Goal: Information Seeking & Learning: Find specific fact

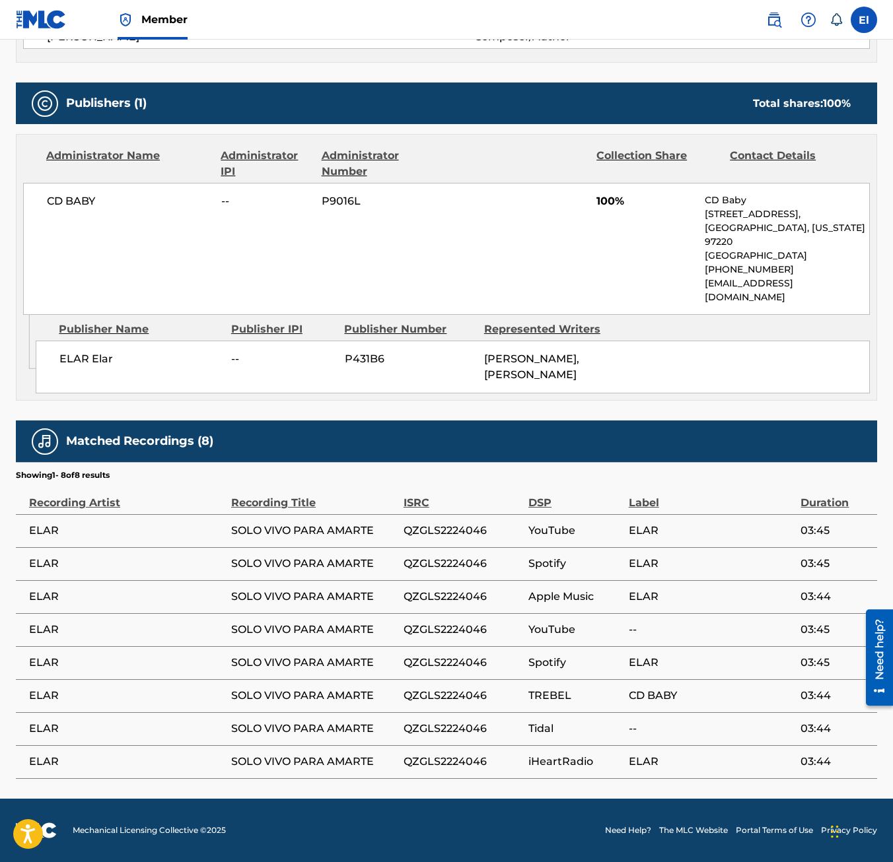
click at [555, 733] on span "Tidal" at bounding box center [575, 729] width 94 height 16
click at [552, 700] on span "TREBEL" at bounding box center [575, 696] width 94 height 16
drag, startPoint x: 550, startPoint y: 670, endPoint x: 549, endPoint y: 647, distance: 23.2
click at [550, 666] on span "Spotify" at bounding box center [575, 663] width 94 height 16
click at [549, 647] on td "Spotify" at bounding box center [578, 663] width 100 height 33
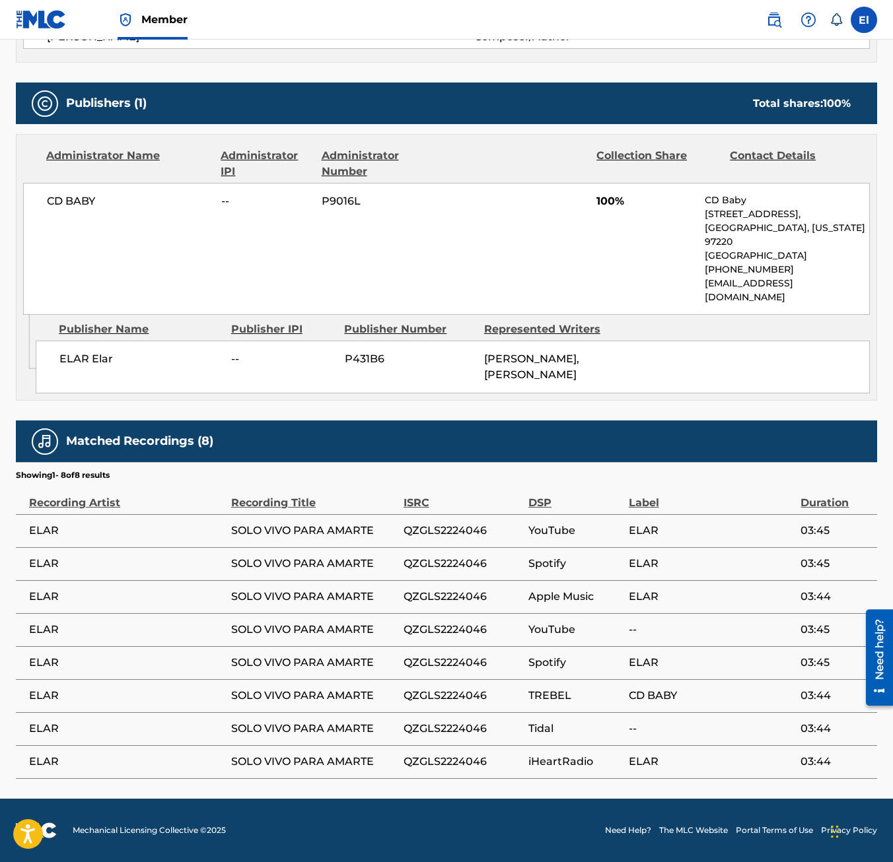
drag, startPoint x: 550, startPoint y: 596, endPoint x: 553, endPoint y: 569, distance: 27.3
click at [551, 587] on td "Apple Music" at bounding box center [578, 596] width 100 height 33
click at [557, 554] on td "Spotify" at bounding box center [578, 563] width 100 height 33
drag, startPoint x: 569, startPoint y: 761, endPoint x: 569, endPoint y: 781, distance: 19.8
click at [569, 763] on tbody "ELAR SOLO VIVO PARA AMARTE QZGLS2224046 YouTube ELAR 03:45 ELAR SOLO VIVO PARA …" at bounding box center [446, 646] width 861 height 264
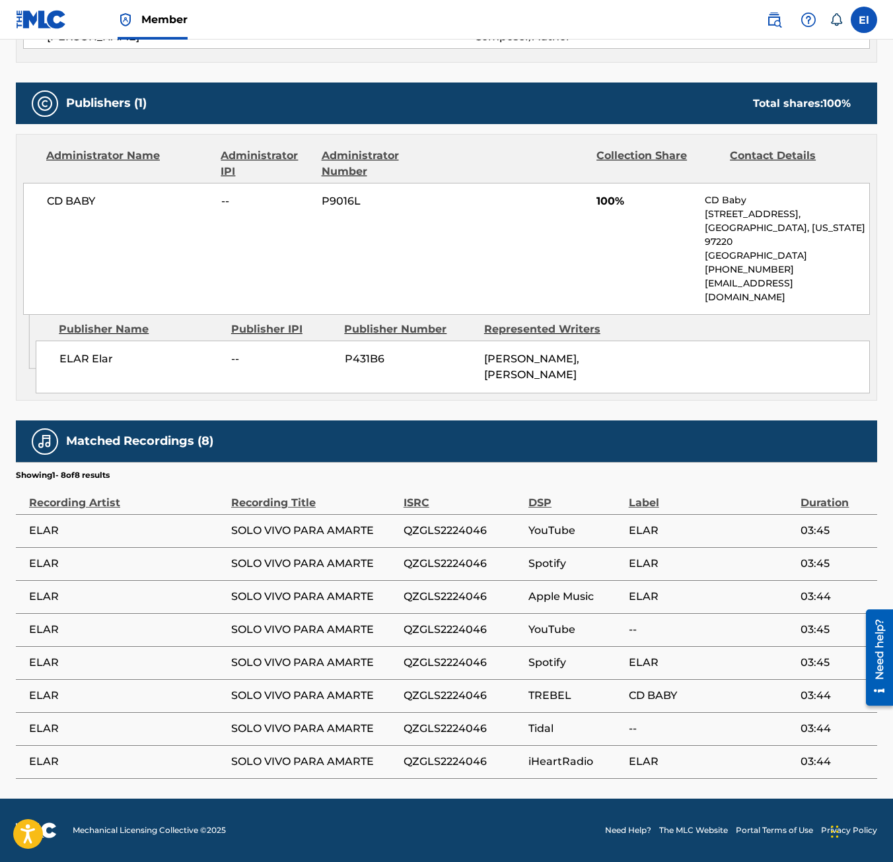
click at [570, 782] on main "< Back to public search results Copy work link SOLO VIVO PARA AMARTE Work Detai…" at bounding box center [446, 147] width 893 height 1303
click at [560, 747] on td "iHeartRadio" at bounding box center [578, 762] width 100 height 33
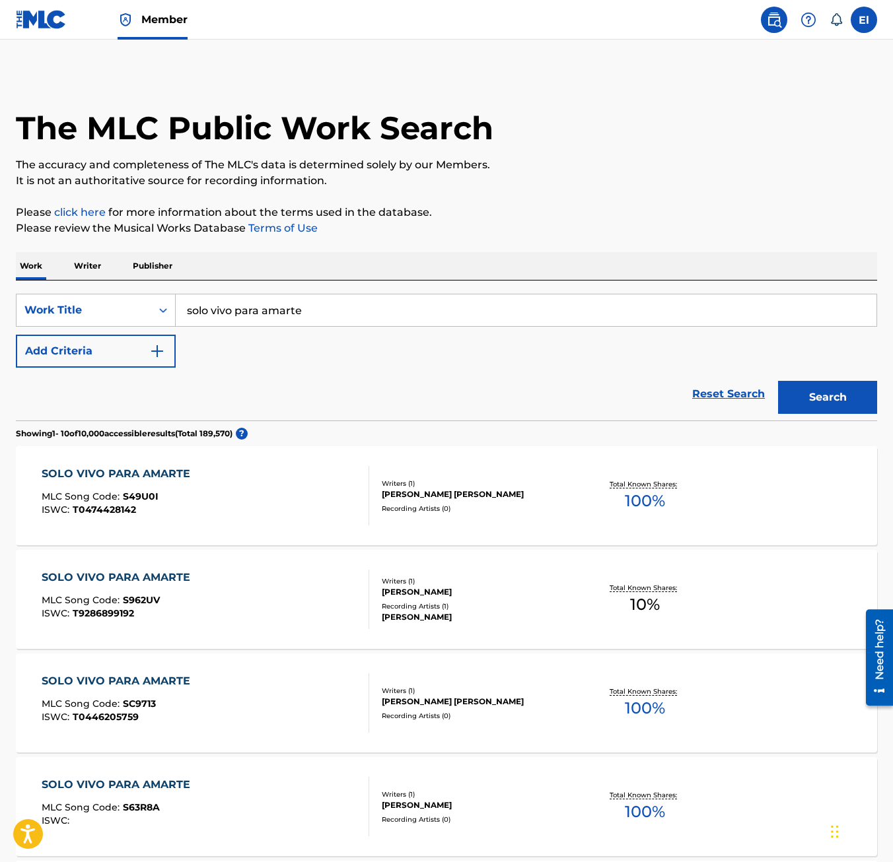
click at [277, 317] on input "solo vivo para amarte" at bounding box center [526, 311] width 701 height 32
click at [778, 381] on button "Search" at bounding box center [827, 397] width 99 height 33
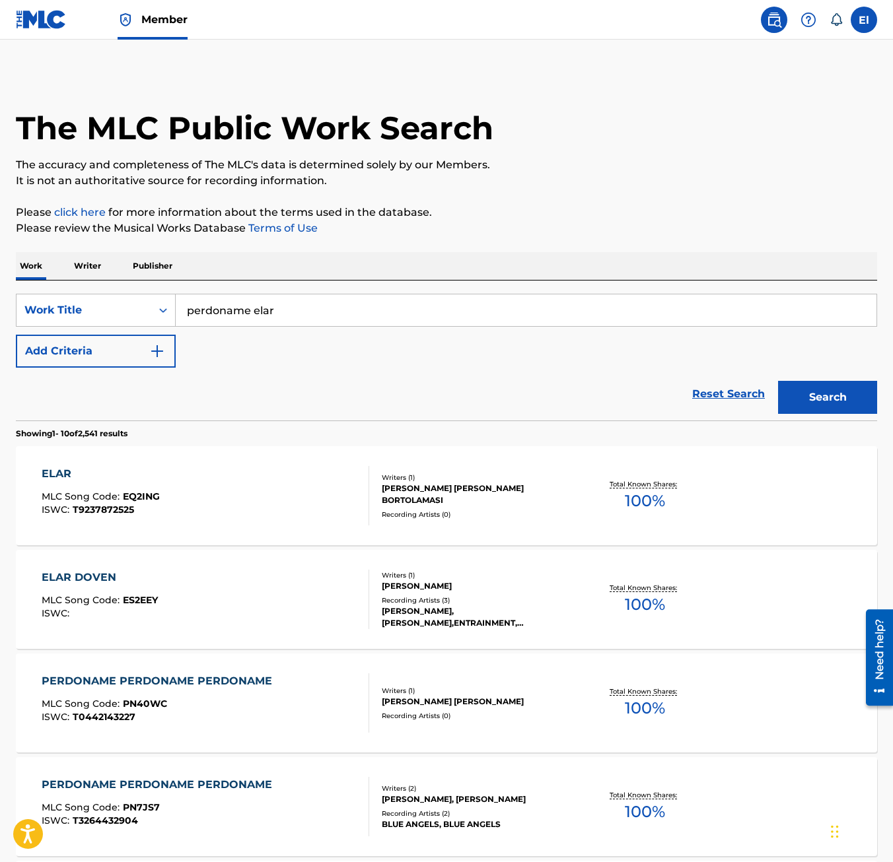
click at [258, 306] on input "perdoname elar" at bounding box center [526, 311] width 701 height 32
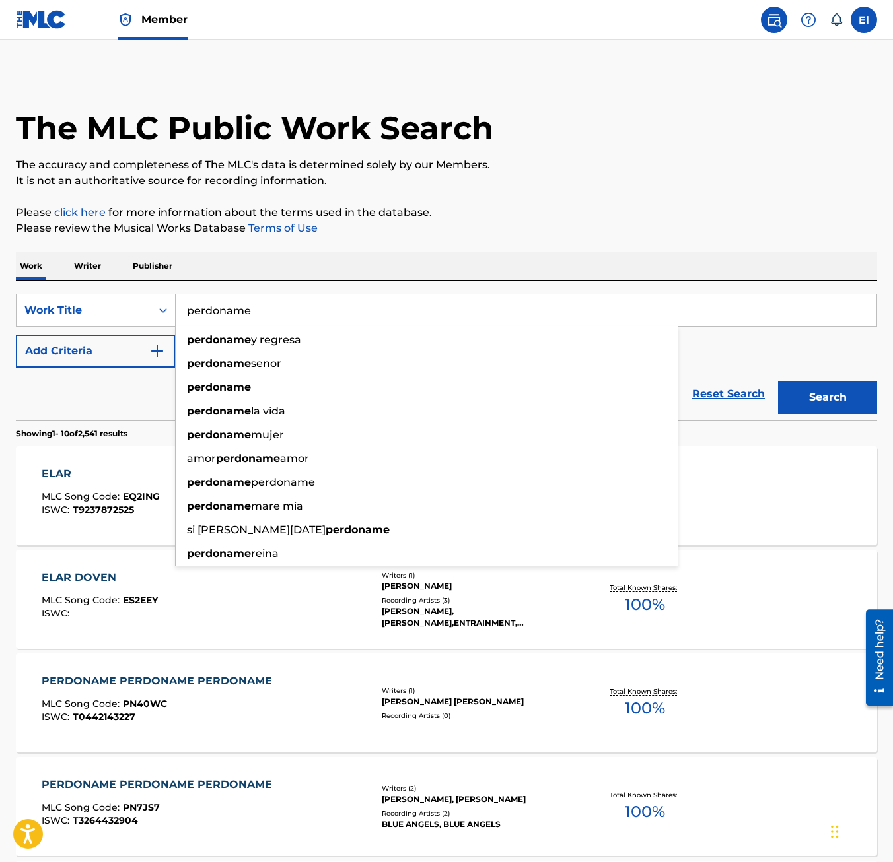
click at [778, 381] on button "Search" at bounding box center [827, 397] width 99 height 33
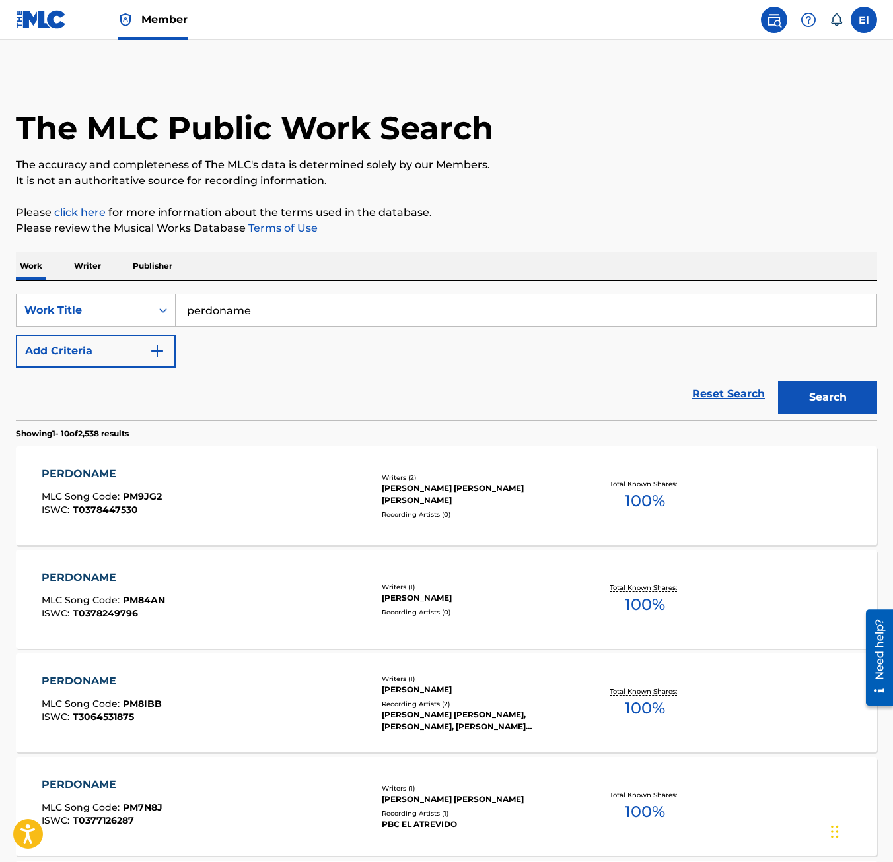
click at [223, 300] on input "perdoname" at bounding box center [526, 311] width 701 height 32
type input "no me dejes con las ganas"
click at [801, 391] on button "Search" at bounding box center [827, 397] width 99 height 33
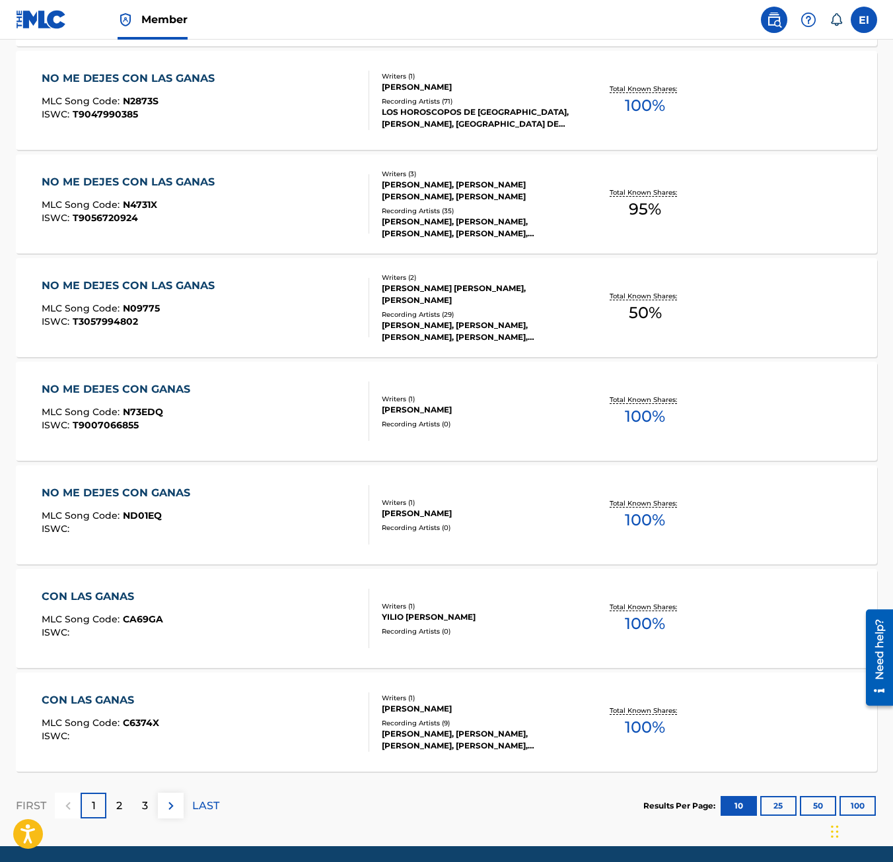
scroll to position [754, 0]
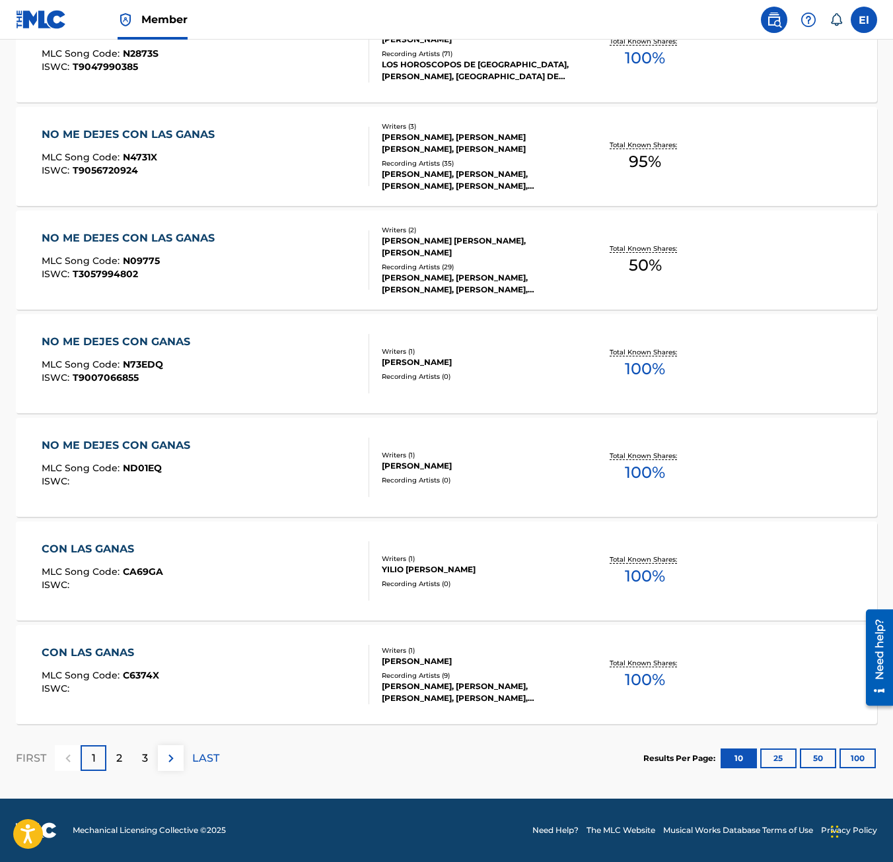
click at [118, 758] on p "2" at bounding box center [119, 759] width 6 height 16
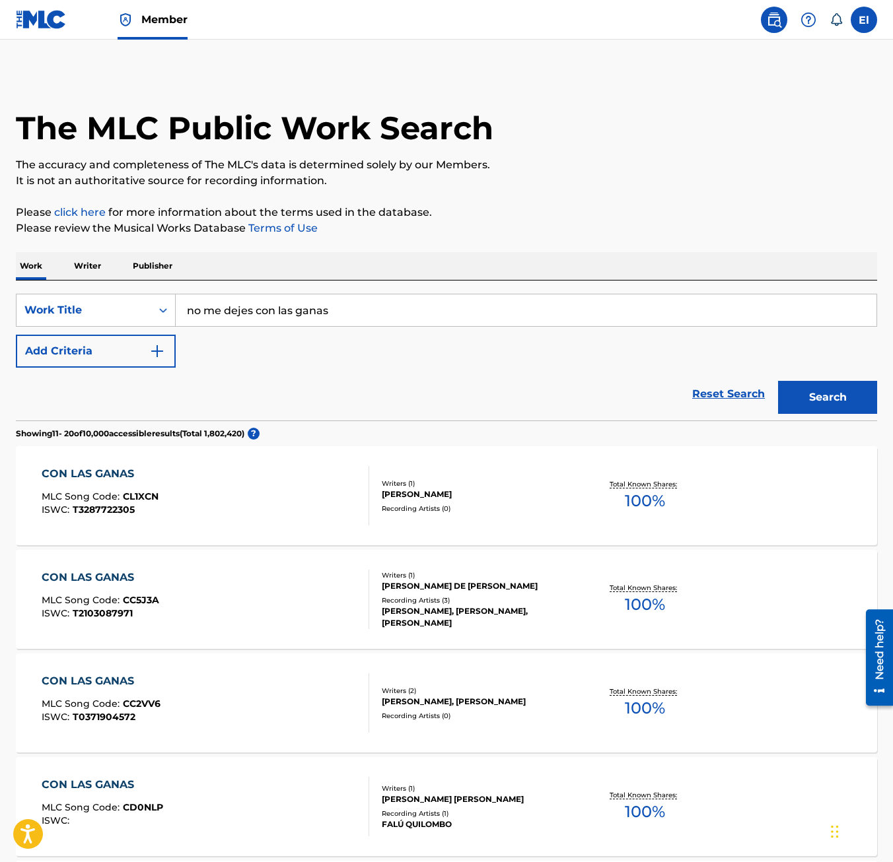
click at [98, 353] on button "Add Criteria" at bounding box center [96, 351] width 160 height 33
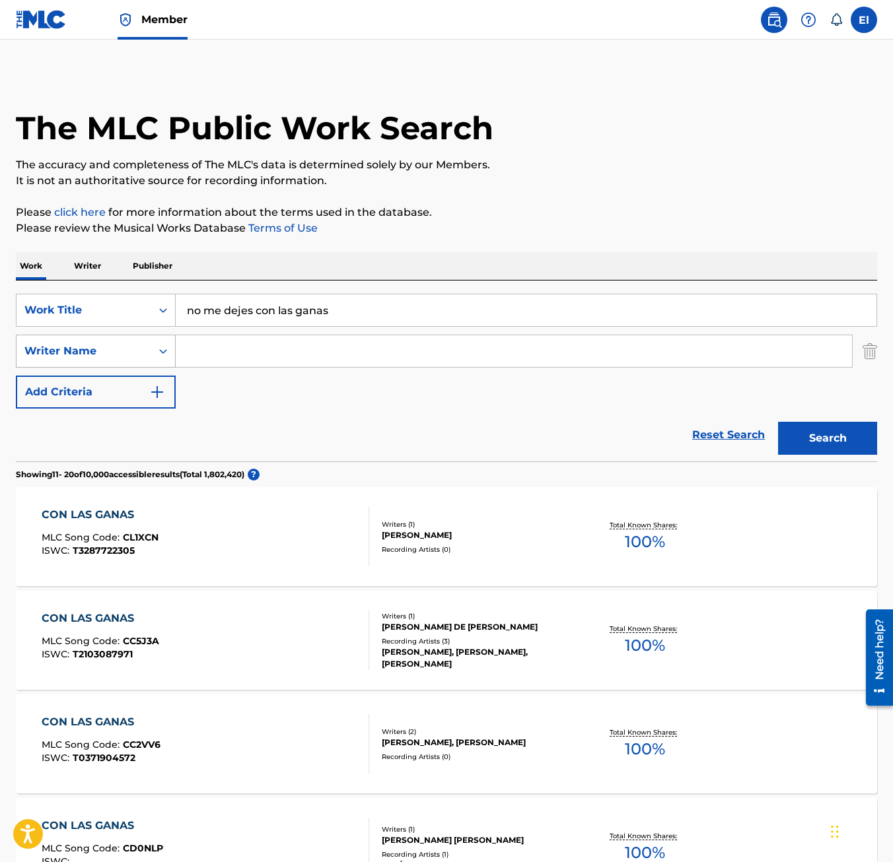
click at [129, 360] on div "Writer Name" at bounding box center [84, 351] width 135 height 25
click at [192, 348] on input "Search Form" at bounding box center [514, 351] width 676 height 32
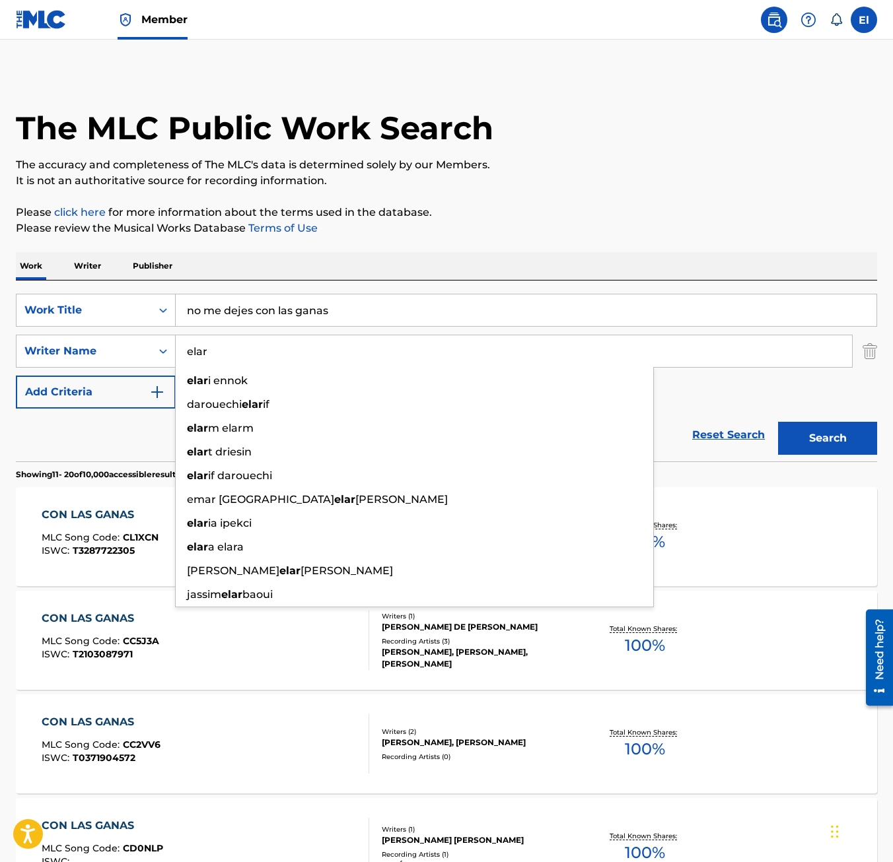
type input "elar"
click at [849, 449] on button "Search" at bounding box center [827, 438] width 99 height 33
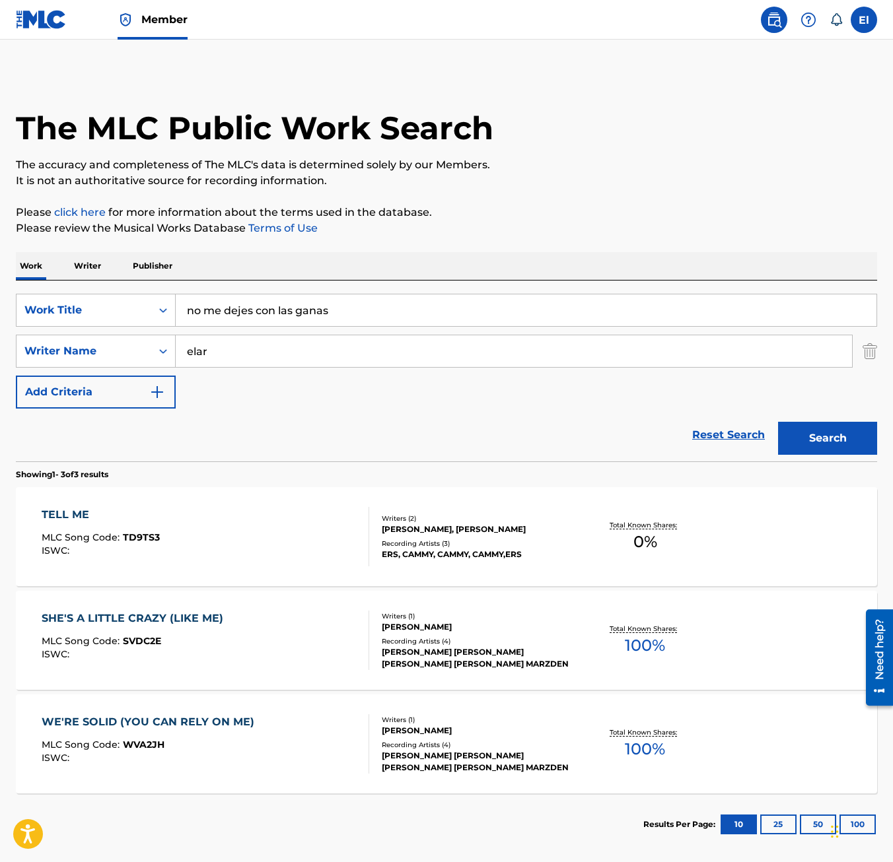
scroll to position [63, 0]
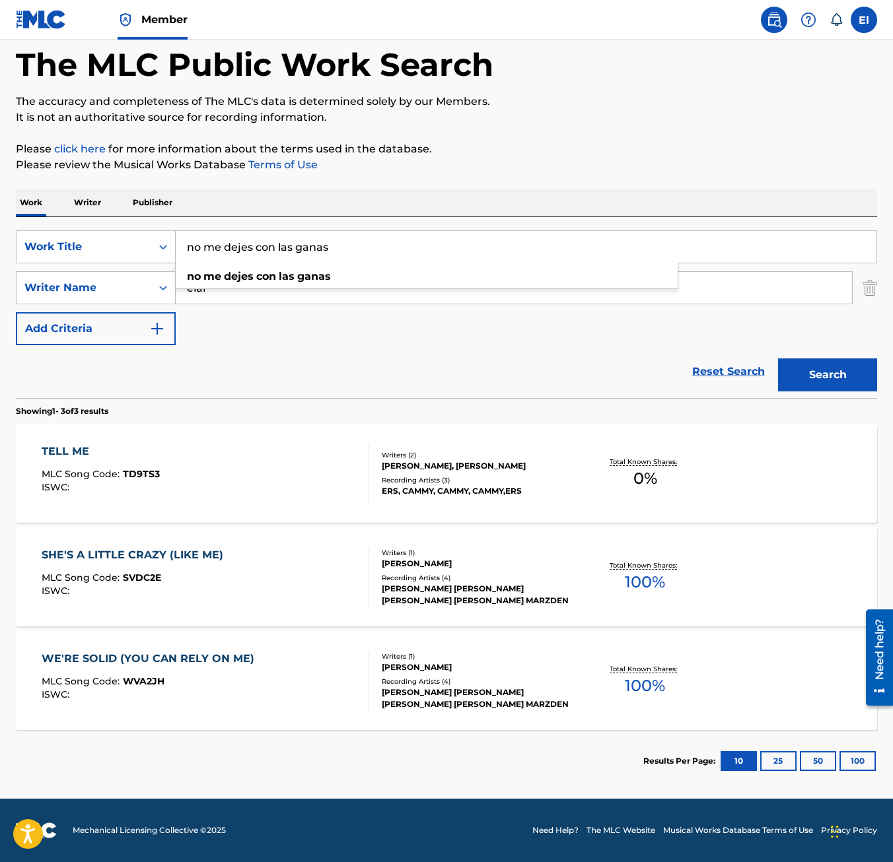
drag, startPoint x: 344, startPoint y: 239, endPoint x: 179, endPoint y: 247, distance: 165.3
click at [180, 247] on input "no me dejes con las ganas" at bounding box center [526, 247] width 701 height 32
click at [281, 285] on input "elar" at bounding box center [514, 288] width 676 height 32
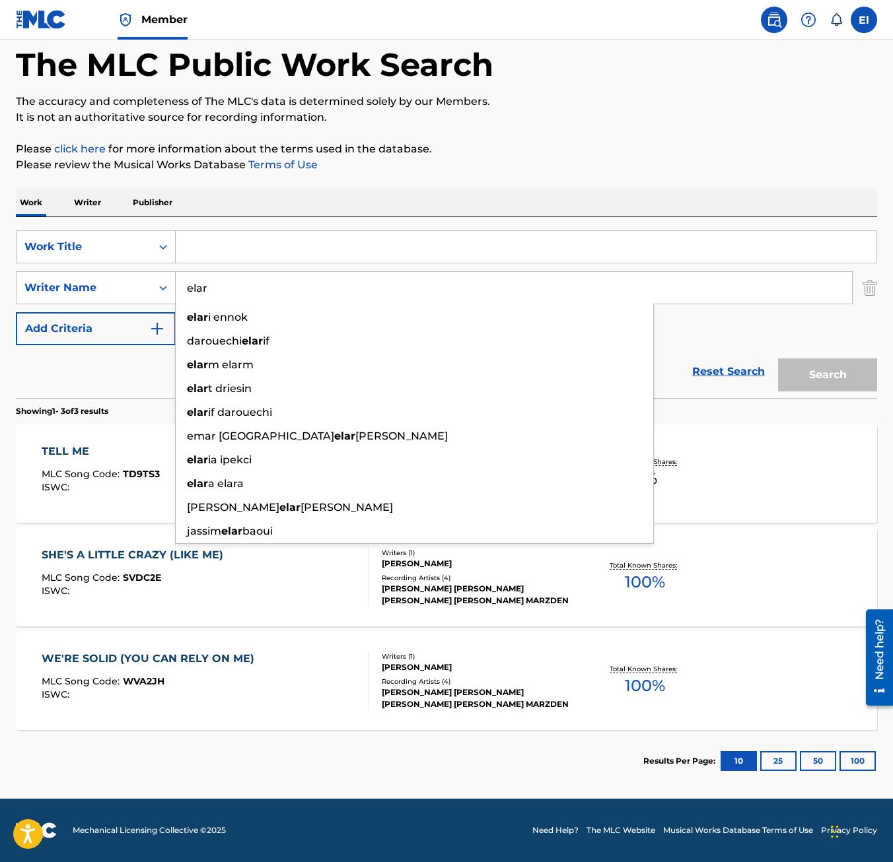
click at [785, 347] on div "Search" at bounding box center [824, 371] width 106 height 53
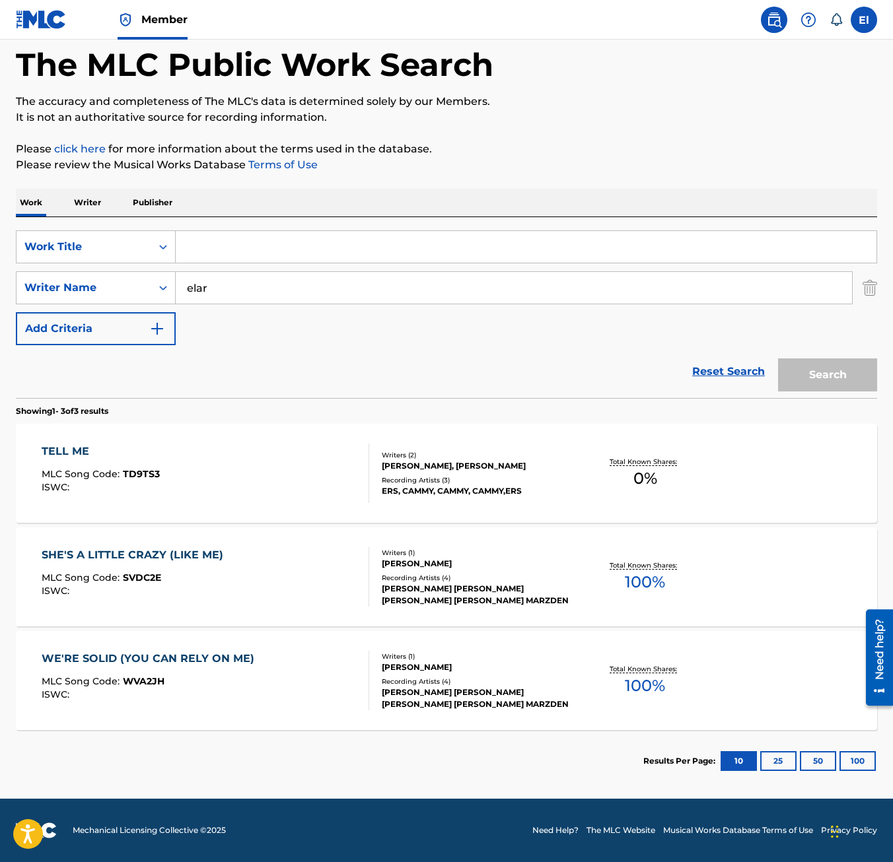
click at [232, 240] on input "Search Form" at bounding box center [526, 247] width 701 height 32
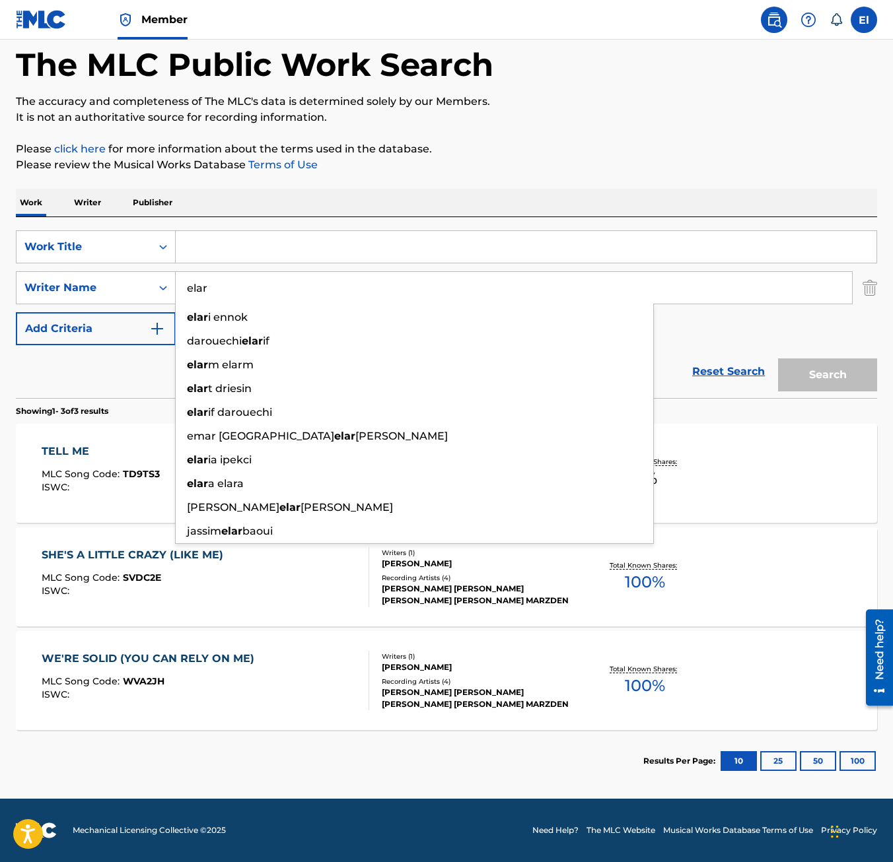
click at [242, 291] on input "elar" at bounding box center [514, 288] width 676 height 32
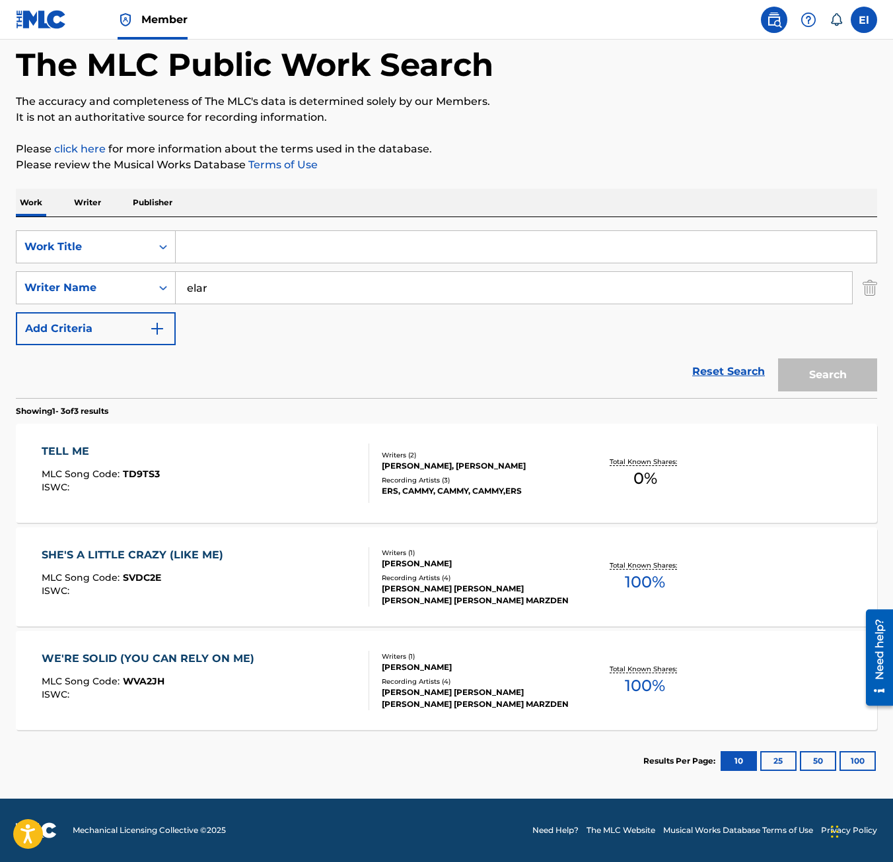
click at [866, 291] on img "Search Form" at bounding box center [869, 287] width 15 height 33
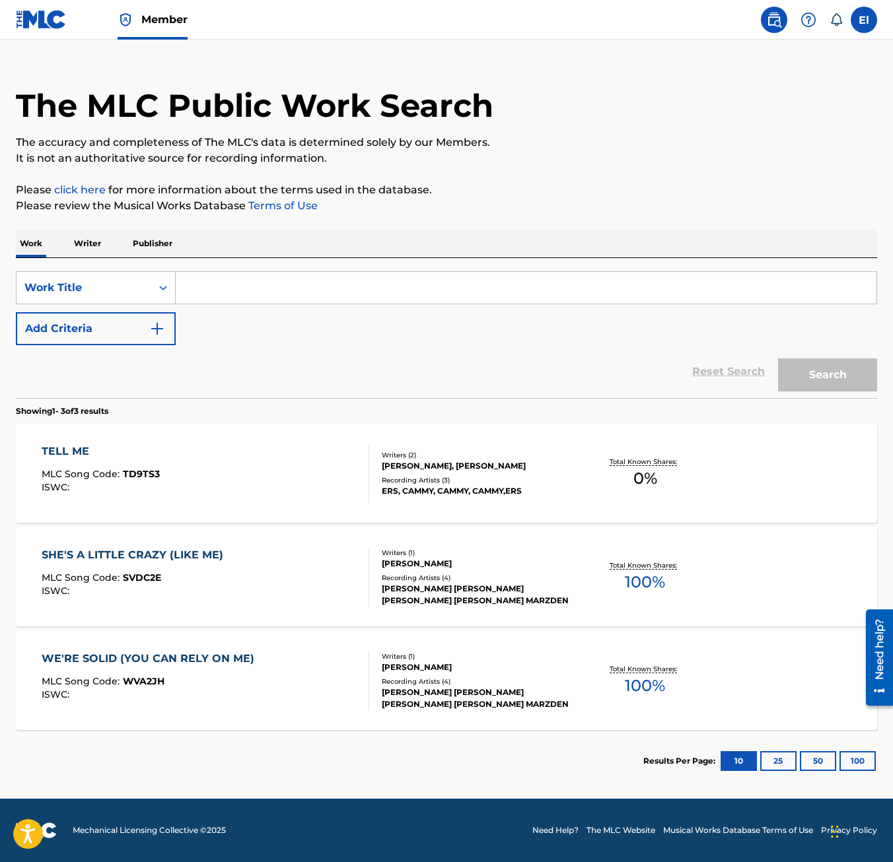
scroll to position [22, 0]
click at [272, 280] on input "Search Form" at bounding box center [526, 288] width 701 height 32
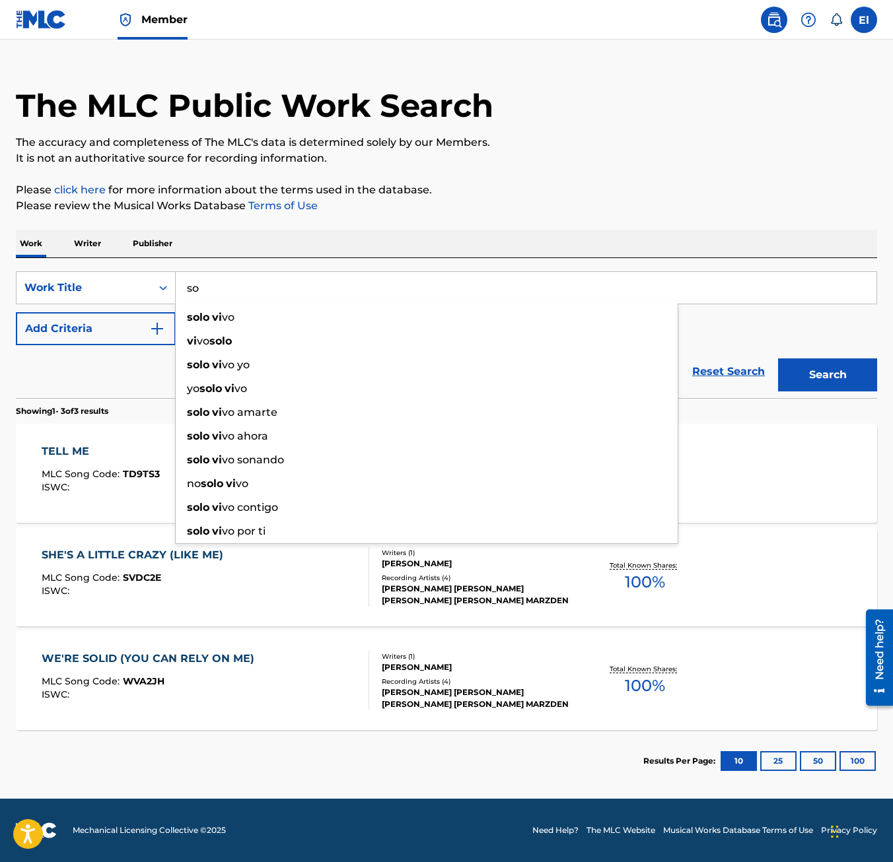
type input "s"
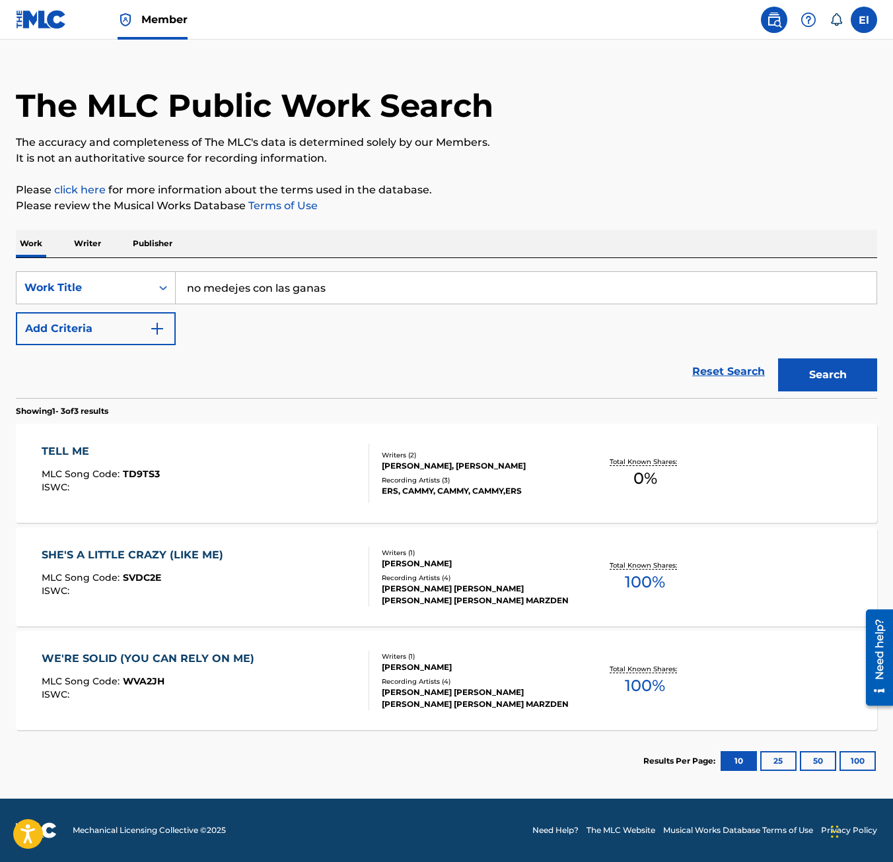
click at [778, 359] on button "Search" at bounding box center [827, 375] width 99 height 33
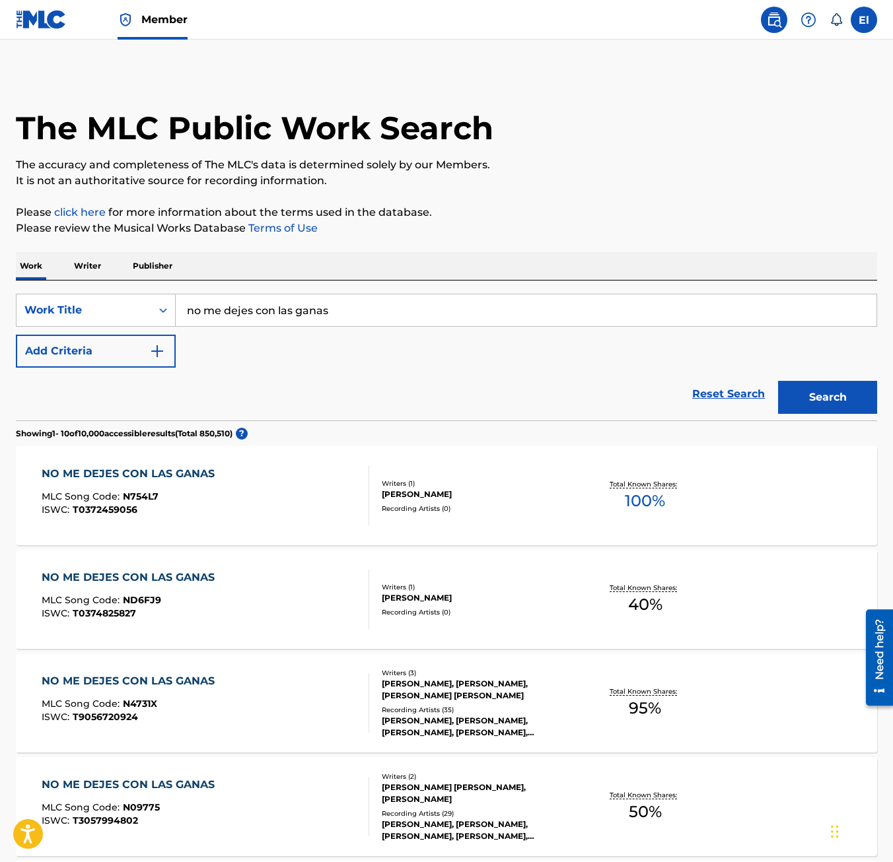
type input "no me dejes con las ganas"
click at [778, 381] on button "Search" at bounding box center [827, 397] width 99 height 33
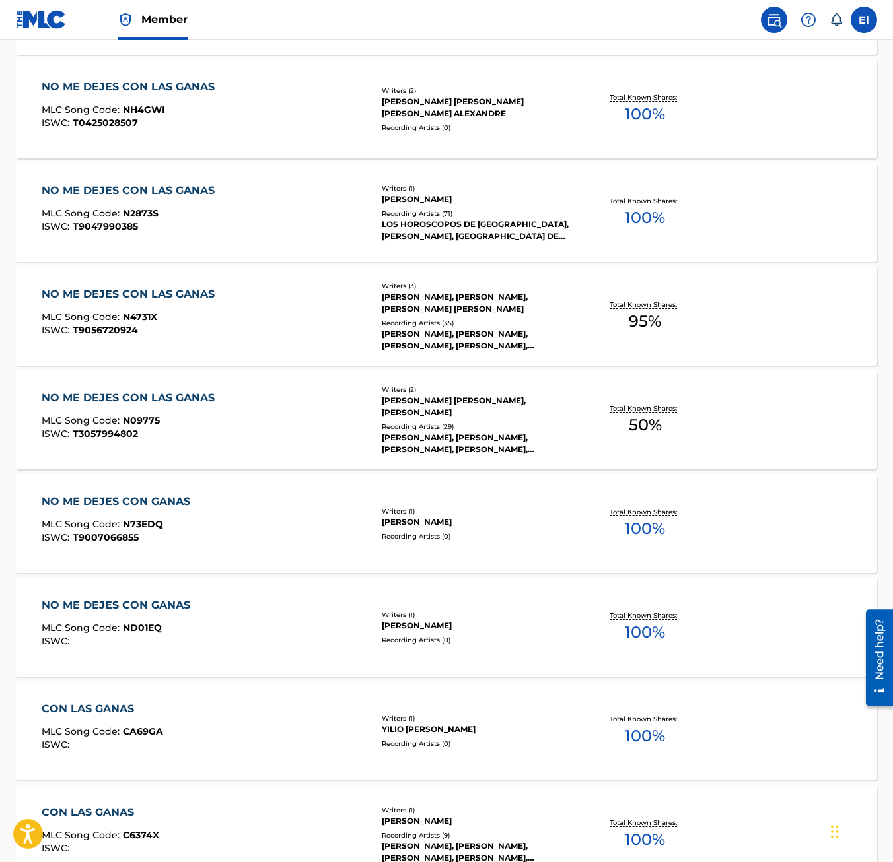
scroll to position [754, 0]
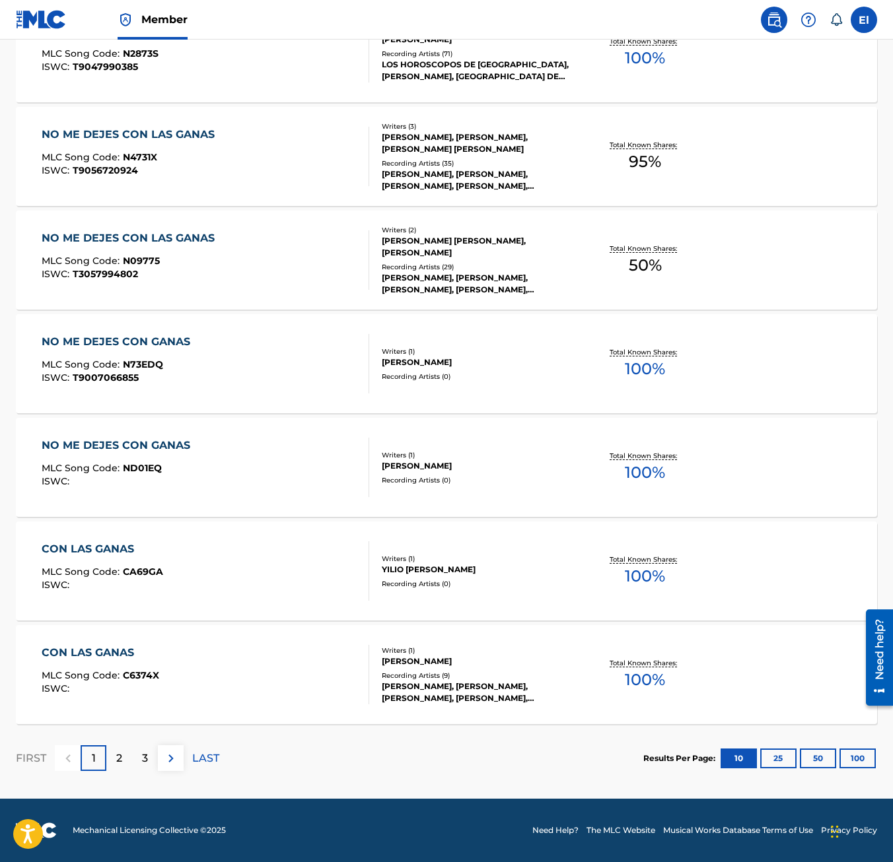
click at [126, 762] on div "2" at bounding box center [119, 759] width 26 height 26
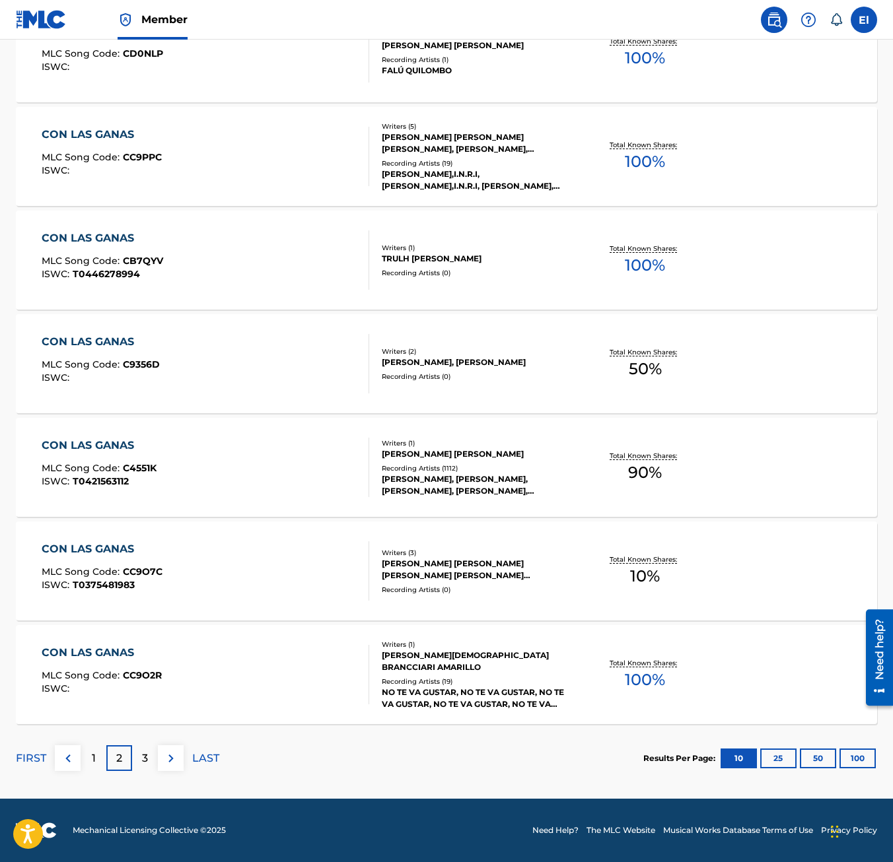
click at [139, 744] on div "FIRST 1 2 3 LAST" at bounding box center [117, 758] width 203 height 68
click at [139, 750] on div "3" at bounding box center [145, 759] width 26 height 26
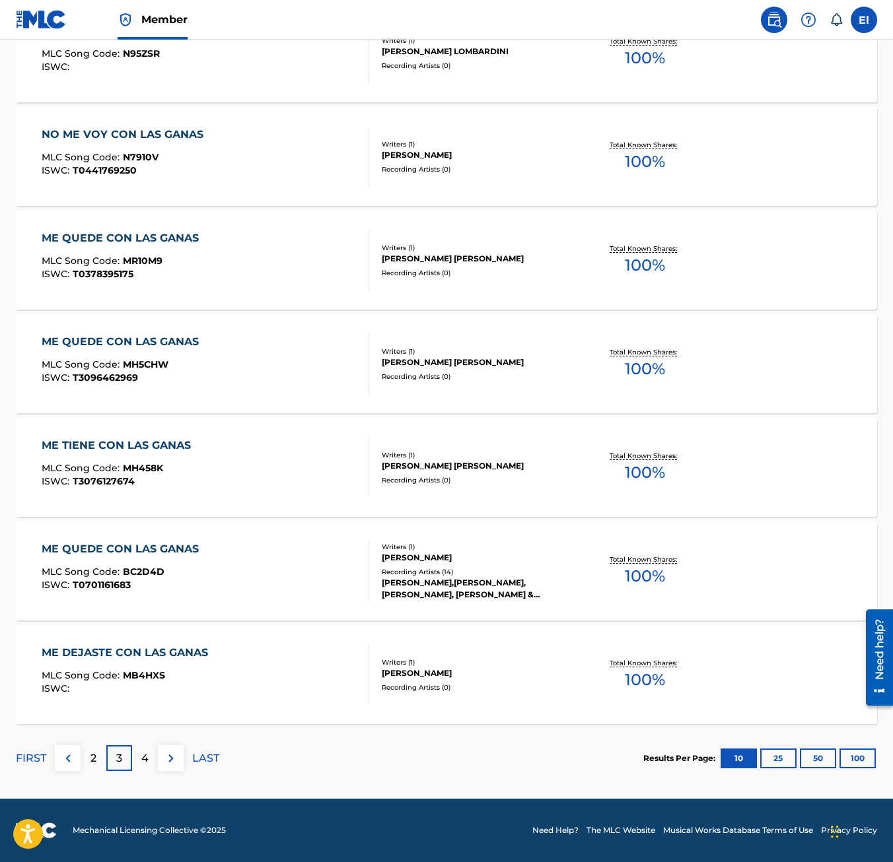
click at [85, 747] on div "2" at bounding box center [94, 759] width 26 height 26
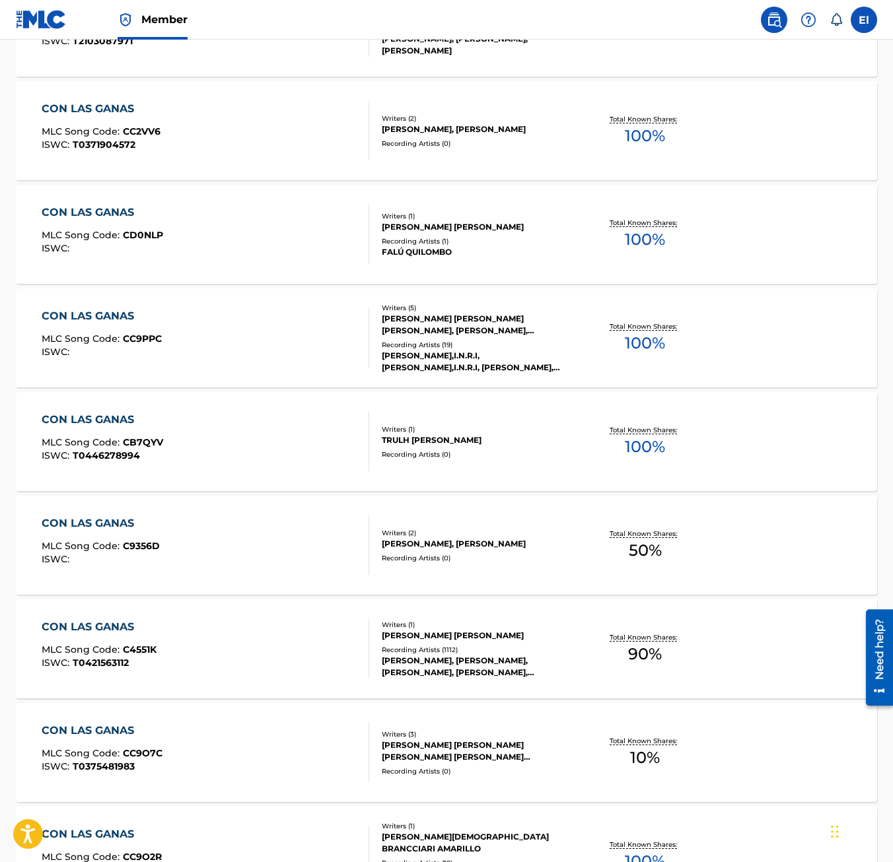
scroll to position [0, 0]
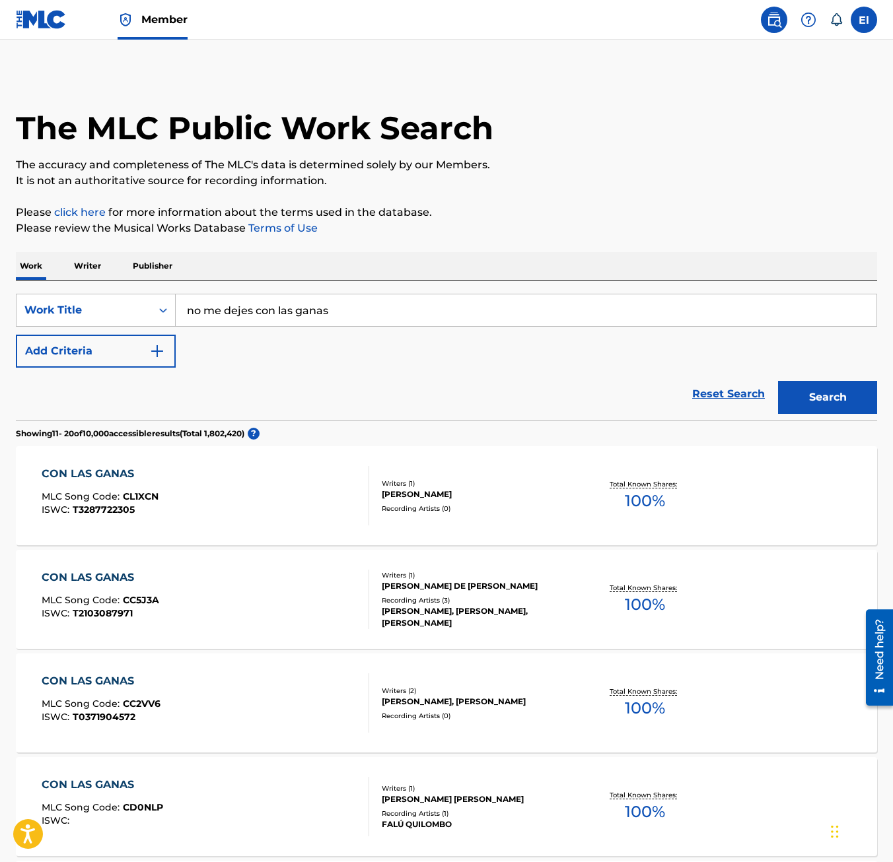
click at [335, 312] on input "no me dejes con las ganas" at bounding box center [526, 311] width 701 height 32
click at [269, 335] on strong "con" at bounding box center [266, 339] width 20 height 13
click at [829, 408] on button "Search" at bounding box center [827, 397] width 99 height 33
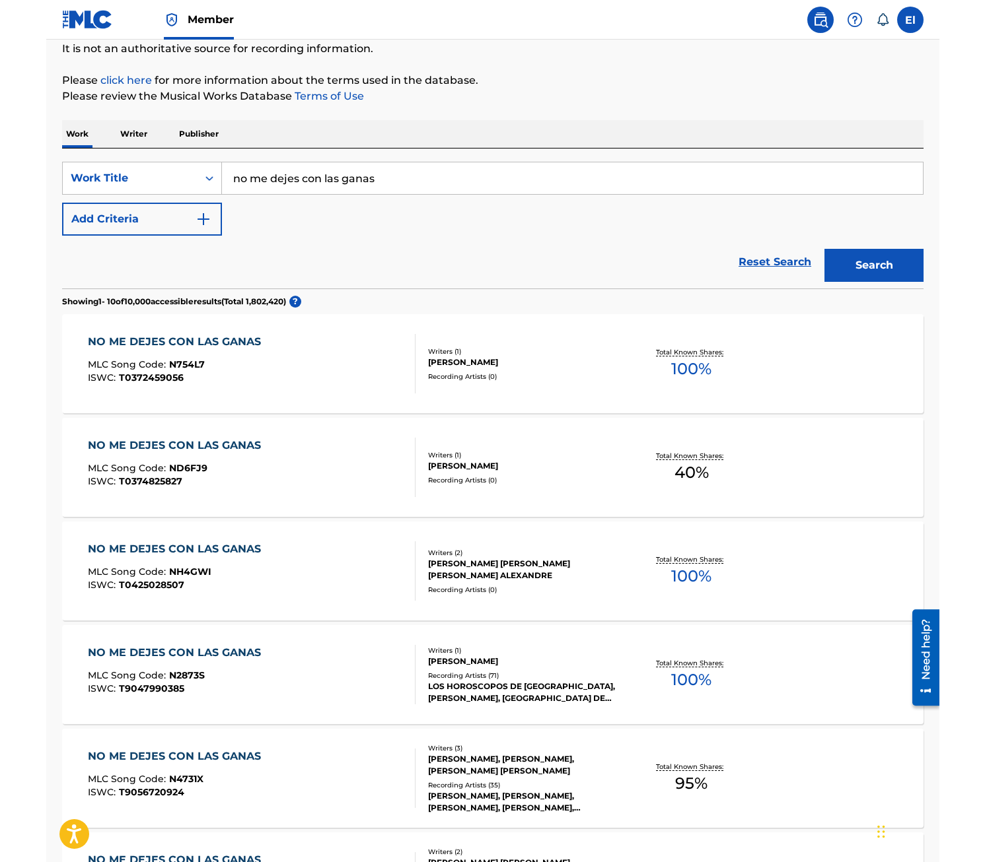
scroll to position [528, 0]
